Goal: Obtain resource: Obtain resource

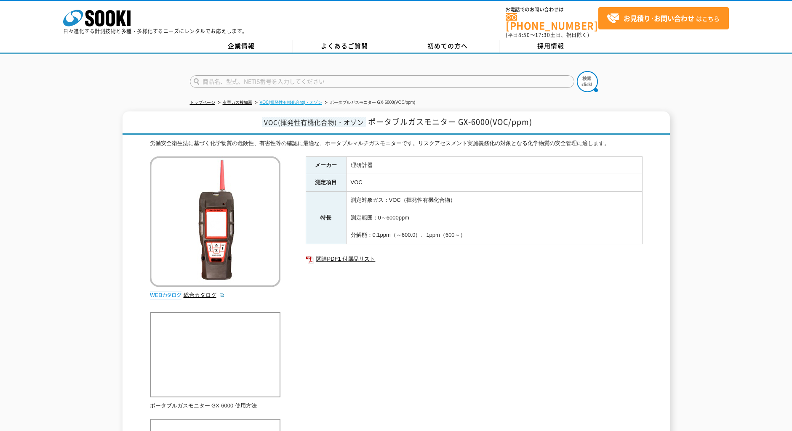
click at [311, 100] on link "VOC(揮発性有機化合物)・オゾン" at bounding box center [291, 102] width 62 height 5
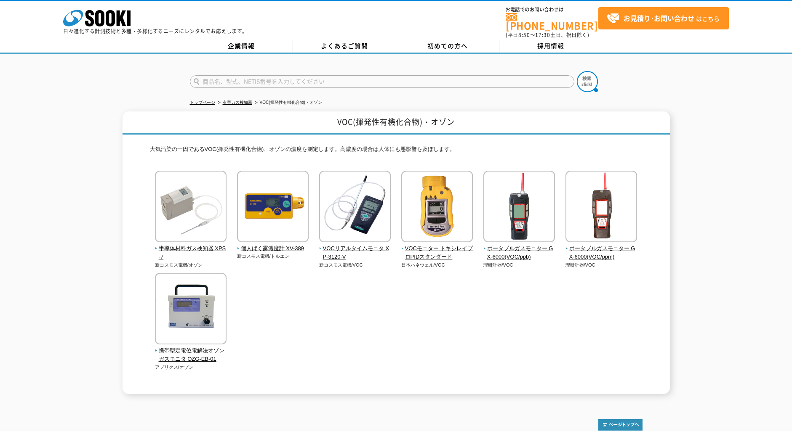
click at [525, 352] on div "半導体材料ガス検知器 XPS-7 新コスモス電機/オゾン 新コスモス電機/VOC" at bounding box center [396, 279] width 492 height 217
click at [518, 215] on img at bounding box center [519, 208] width 72 height 74
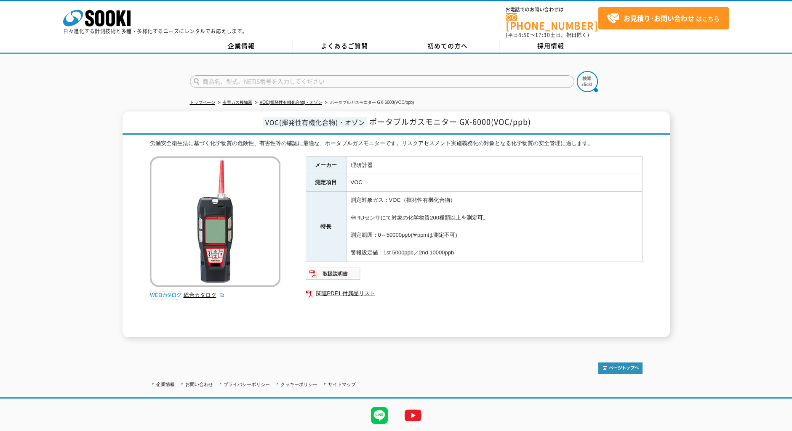
click at [82, 211] on div "VOC(揮発性有機化合物)・オゾン ポータブルガスモニター GX-6000(VOC/ppb) 労働安全衛生法に基づく化学物質の危険性、有害性等の確認に最適な、…" at bounding box center [396, 225] width 792 height 226
click at [420, 201] on td "測定対象ガス：VOC（揮発性有機化合物） ※PIDセンサにて対象の化学物質200種類以上を測定可。 測定範囲：0～50000ppb(※ppmは測定不可) 警報…" at bounding box center [494, 227] width 296 height 70
click at [506, 207] on td "測定対象ガス：VOC（揮発性有機化合物） ※PIDセンサにて対象の化学物質200種類以上を測定可。 測定範囲：0～50000ppb(※ppmは測定不可) 警報…" at bounding box center [494, 227] width 296 height 70
click at [476, 276] on div "メーカー 理研計器 測定項目 VOC 特長 測定対象ガス：VOC（揮発性有機化合物） ※PIDセンサにて対象の化学物質200種類以上を測定可。 測定範囲：0～…" at bounding box center [474, 247] width 337 height 181
click at [460, 295] on ul "関連PDF1 付属品リスト" at bounding box center [474, 293] width 337 height 19
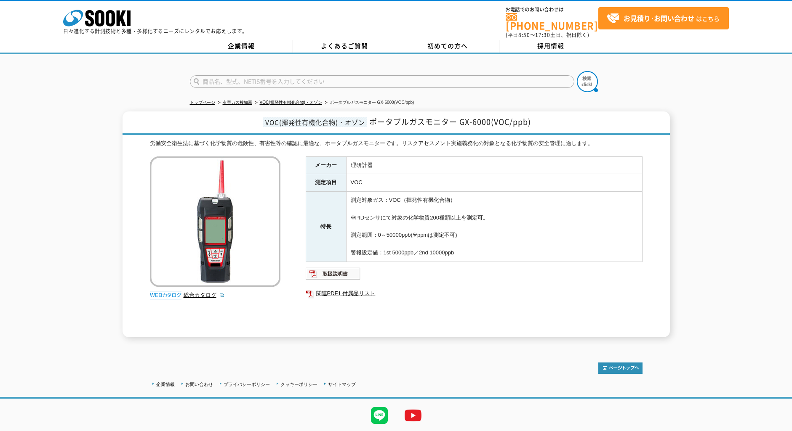
click at [396, 295] on ul "関連PDF1 付属品リスト" at bounding box center [474, 293] width 337 height 19
click at [357, 290] on link "関連PDF1 付属品リスト" at bounding box center [474, 293] width 337 height 11
click at [372, 308] on div "メーカー 理研計器 測定項目 VOC 特長 測定対象ガス：VOC（揮発性有機化合物） ※PIDセンサにて対象の化学物質200種類以上を測定可。 測定範囲：0～…" at bounding box center [474, 247] width 337 height 181
click at [333, 272] on img at bounding box center [333, 273] width 55 height 13
click at [564, 124] on h1 "VOC(揮発性有機化合物)・オゾン ポータブルガスモニター GX-6000(VOC/ppb)" at bounding box center [395, 124] width 547 height 24
